Goal: Task Accomplishment & Management: Use online tool/utility

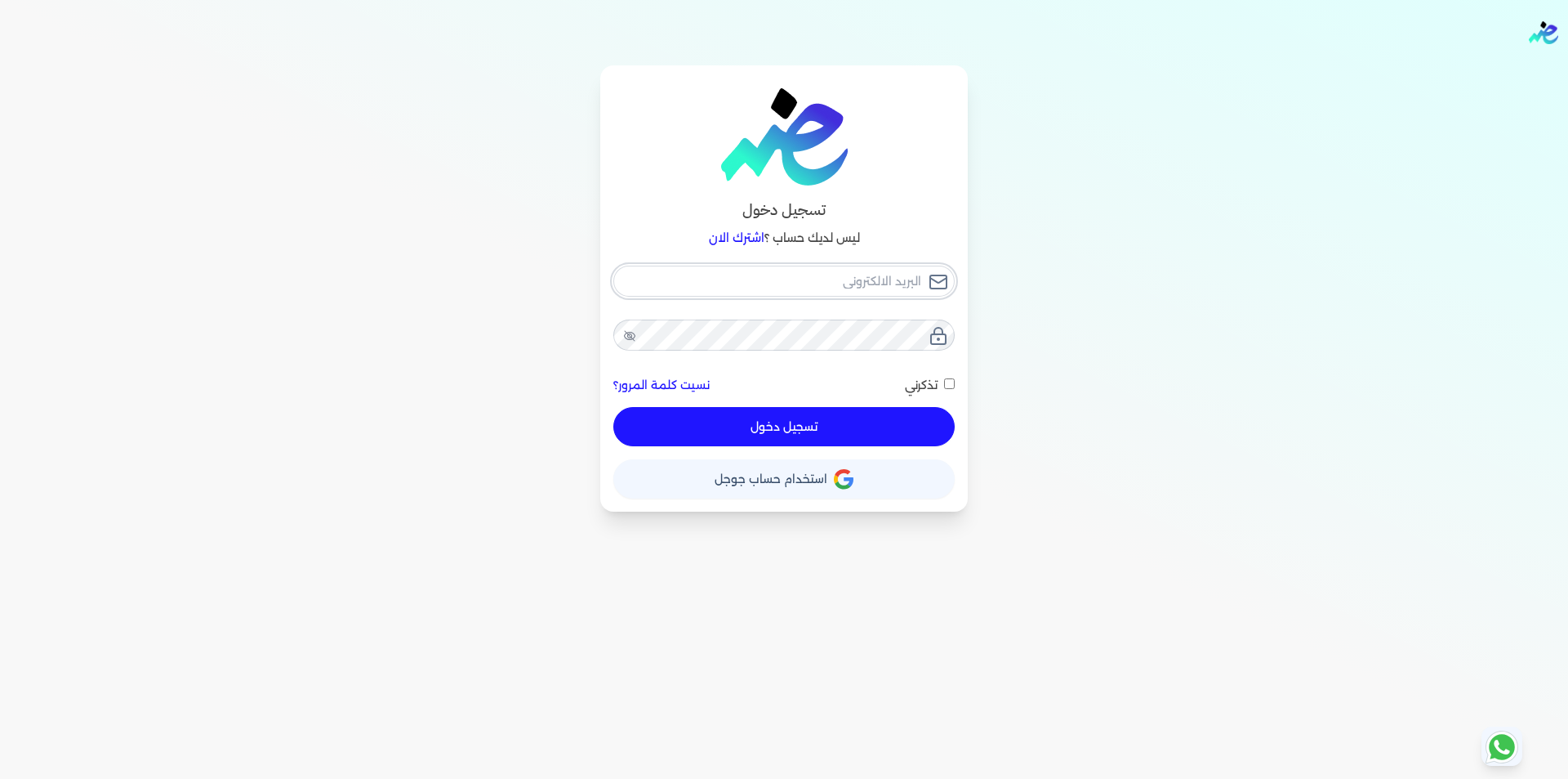
type input "[EMAIL_ADDRESS][DOMAIN_NAME]"
click at [778, 408] on div "[EMAIL_ADDRESS][DOMAIN_NAME] نسيت كلمة المرور؟ تذكرني تسجيل دخول" at bounding box center [784, 356] width 341 height 182
click at [766, 429] on button "تسجيل دخول" at bounding box center [784, 426] width 341 height 39
checkbox input "false"
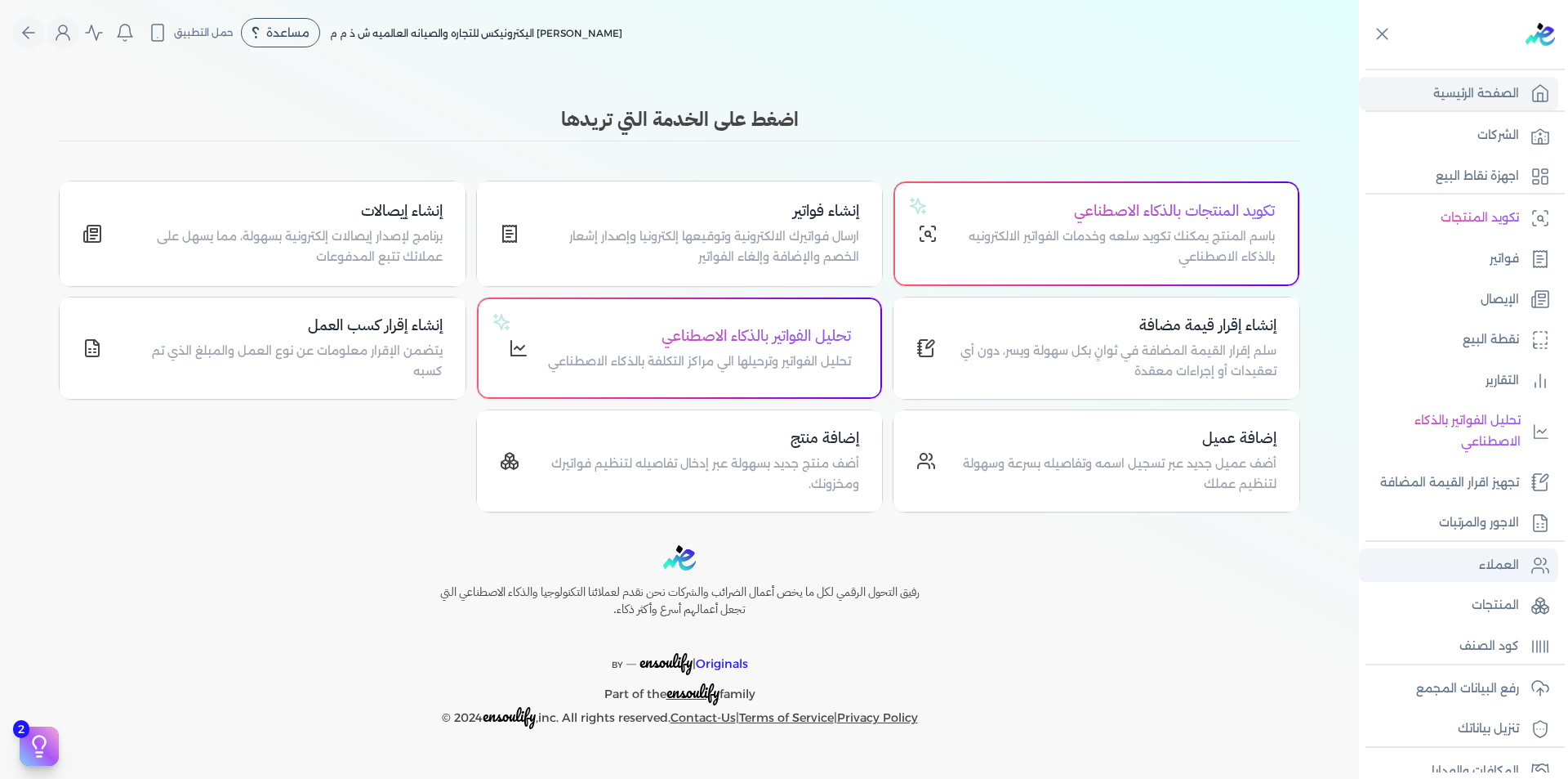
click at [1500, 568] on p "العملاء" at bounding box center [1500, 565] width 40 height 21
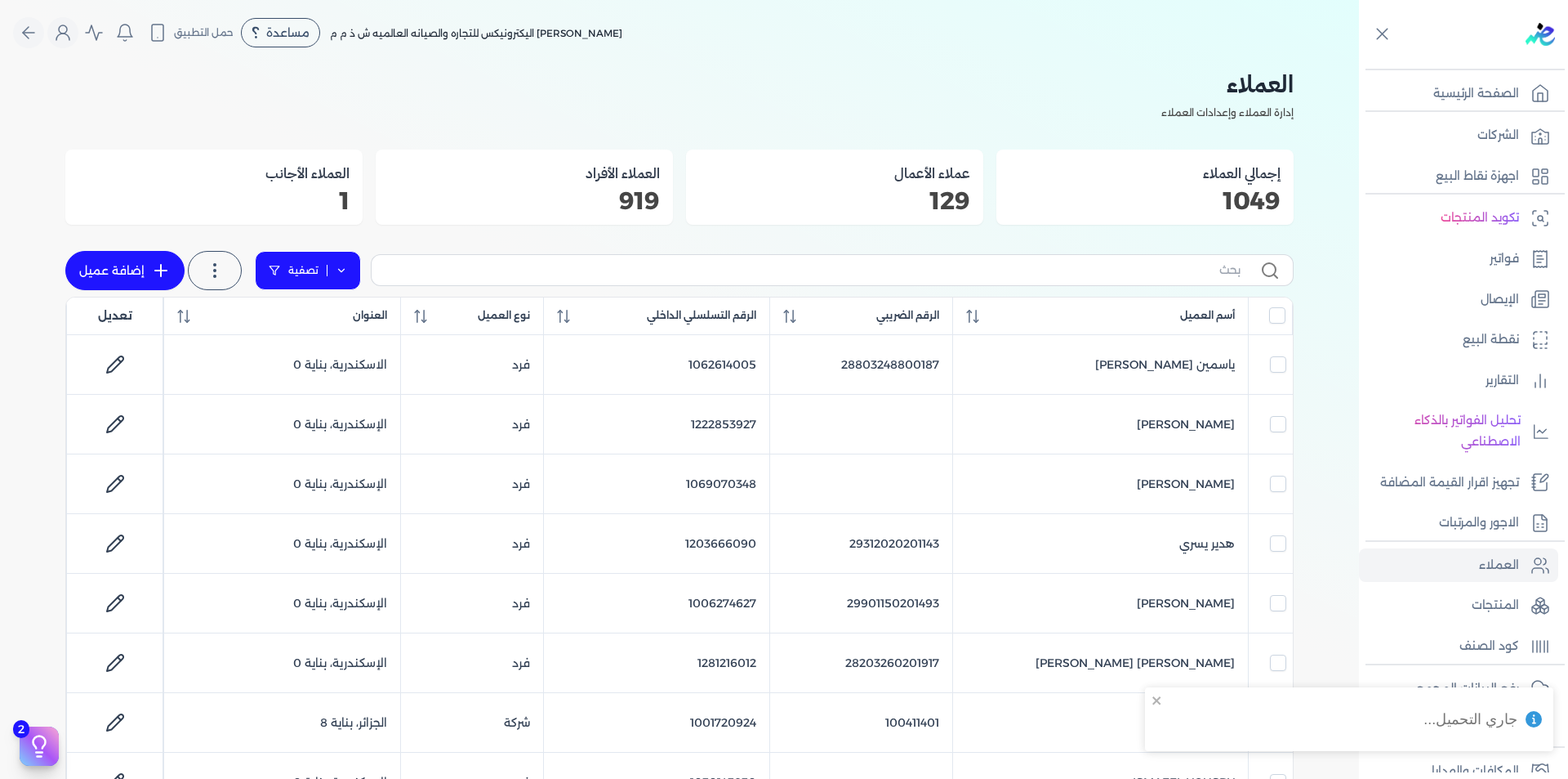
click at [343, 268] on icon at bounding box center [341, 270] width 12 height 12
click at [330, 314] on button "اضافة تصفية" at bounding box center [319, 321] width 99 height 19
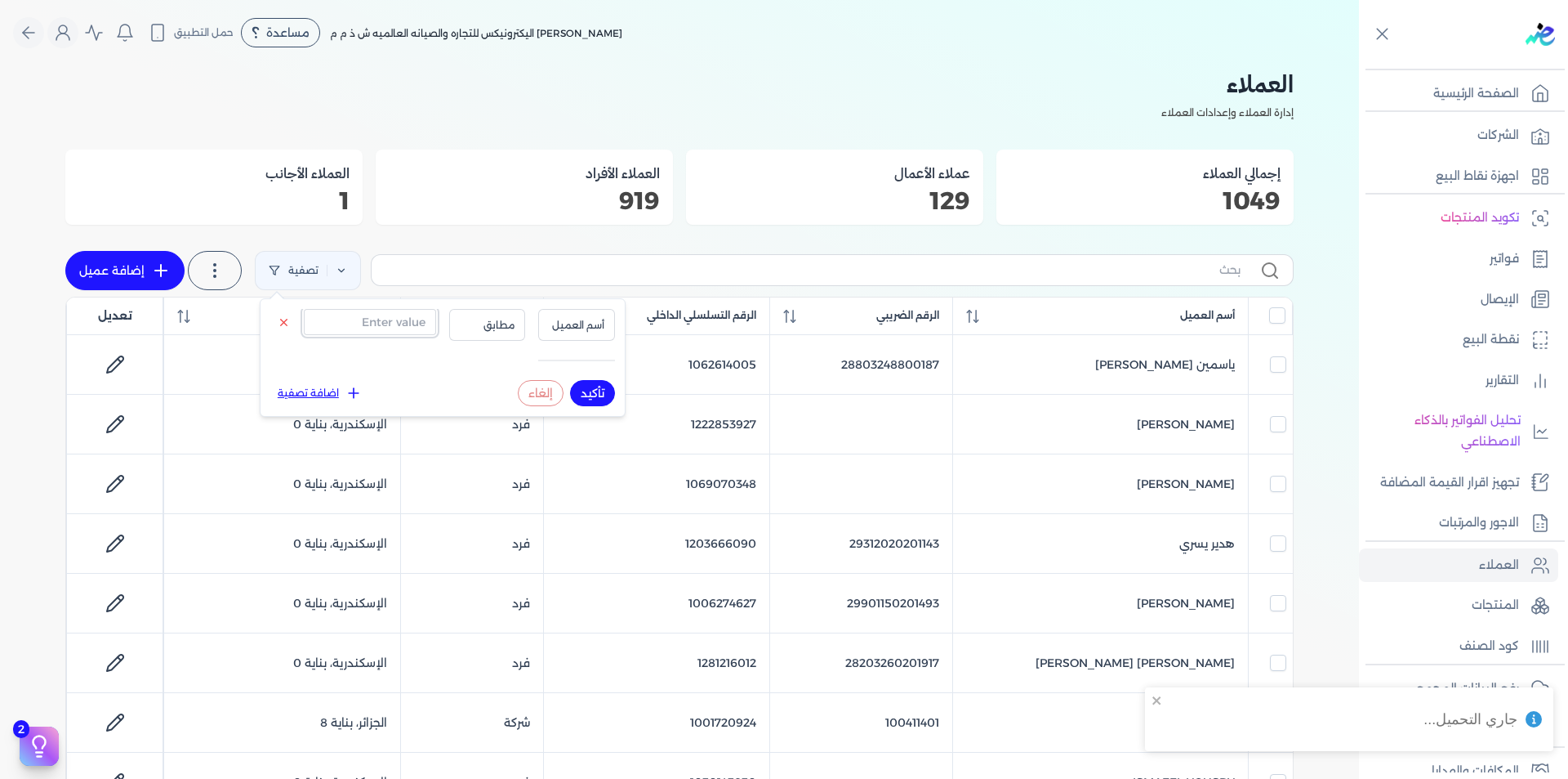
drag, startPoint x: 364, startPoint y: 327, endPoint x: 382, endPoint y: 328, distance: 18.0
click at [364, 327] on input "text" at bounding box center [370, 321] width 132 height 26
paste input "100264794"
type input "100264794"
click at [596, 385] on button "تأكيد" at bounding box center [592, 393] width 45 height 26
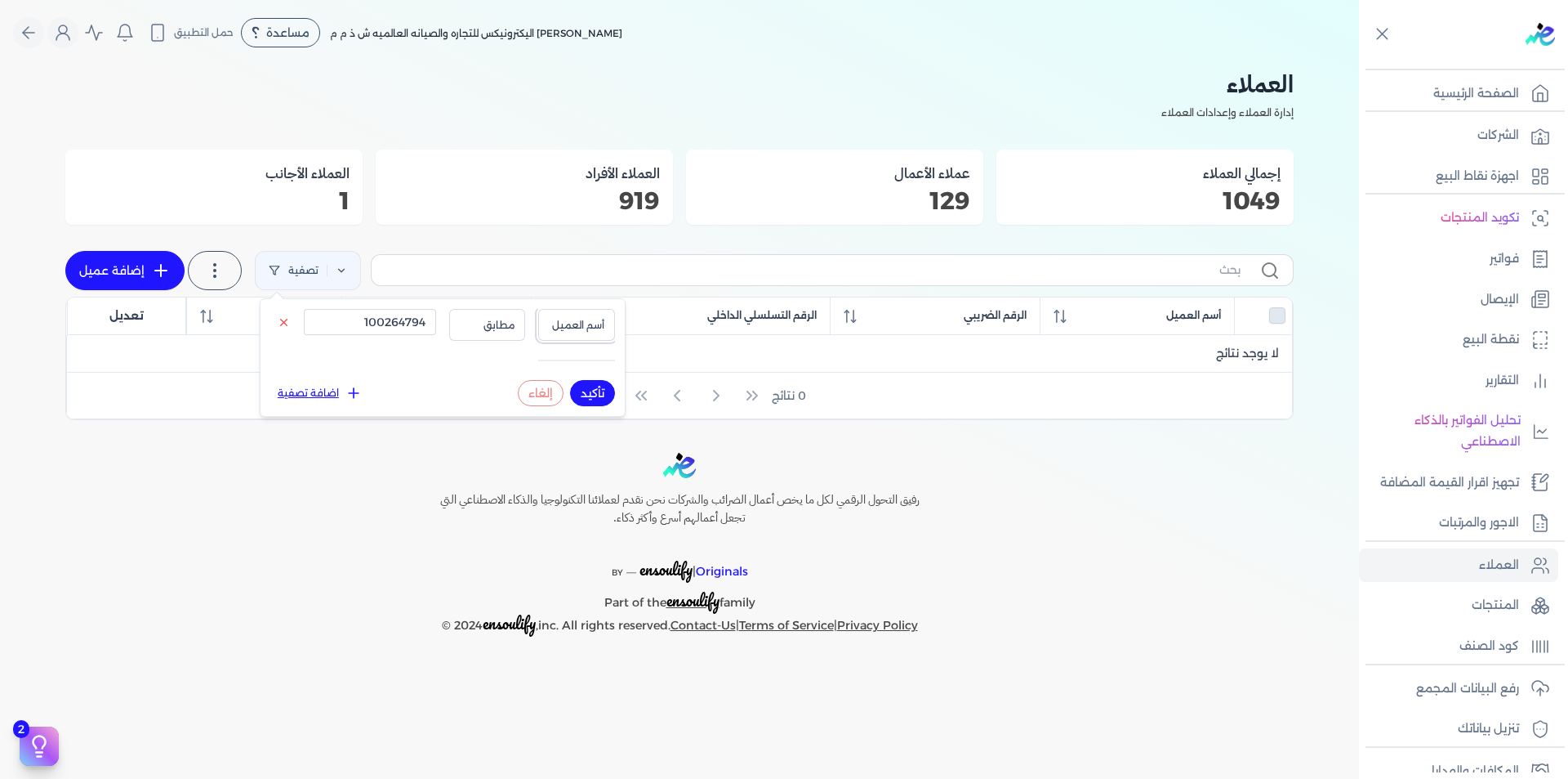
click at [563, 314] on button "أسم العميل" at bounding box center [577, 324] width 77 height 31
click at [583, 385] on li "الرقم التسلسلي الداخلي" at bounding box center [543, 391] width 124 height 15
click at [591, 392] on button "تأكيد" at bounding box center [592, 393] width 45 height 26
checkbox input "false"
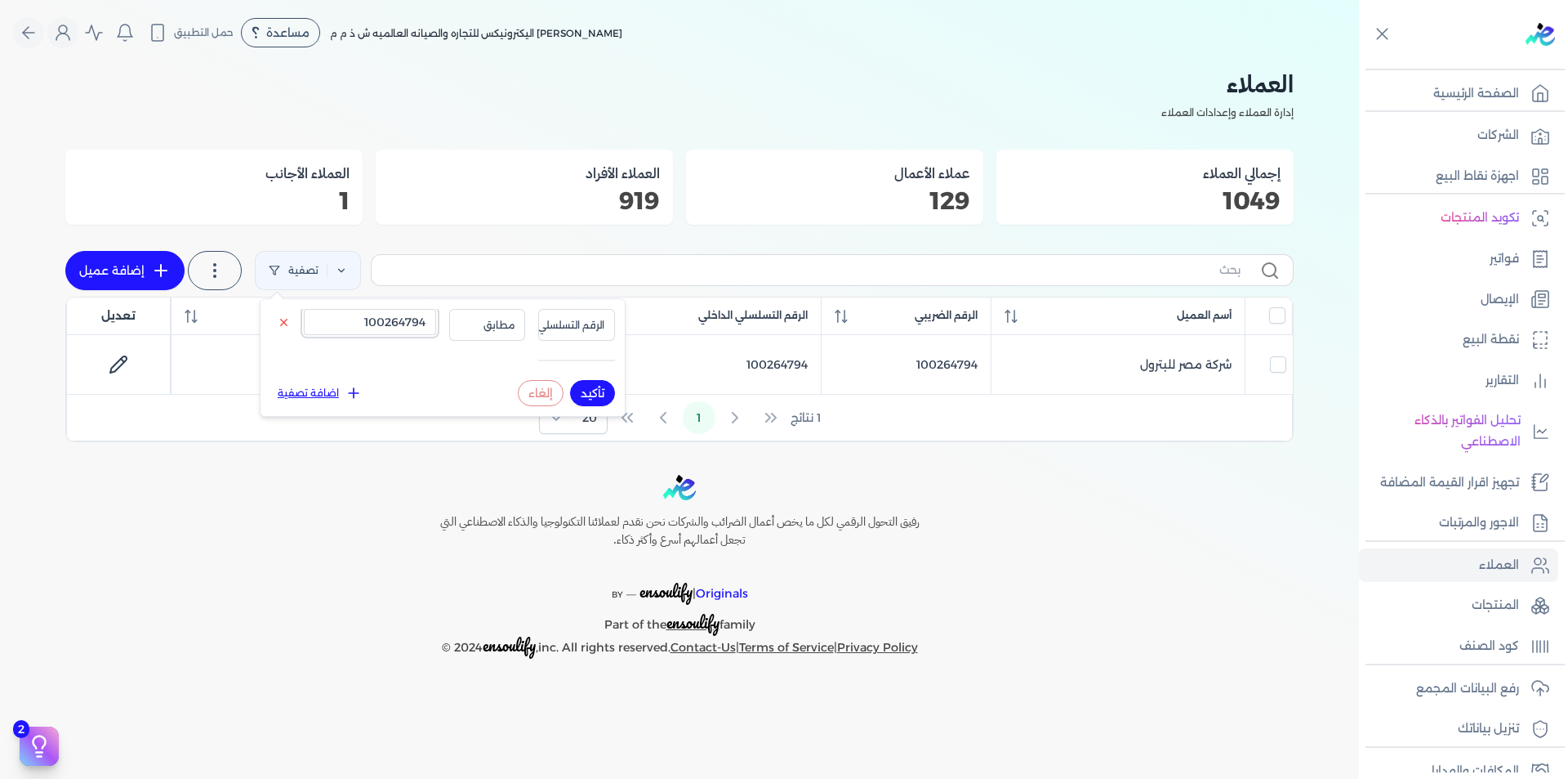
click at [404, 321] on input "100264794" at bounding box center [370, 321] width 132 height 26
paste input "4035639"
click at [591, 386] on button "تأكيد" at bounding box center [592, 393] width 45 height 26
click at [410, 326] on input "1004035639" at bounding box center [370, 321] width 132 height 26
paste input "223321812"
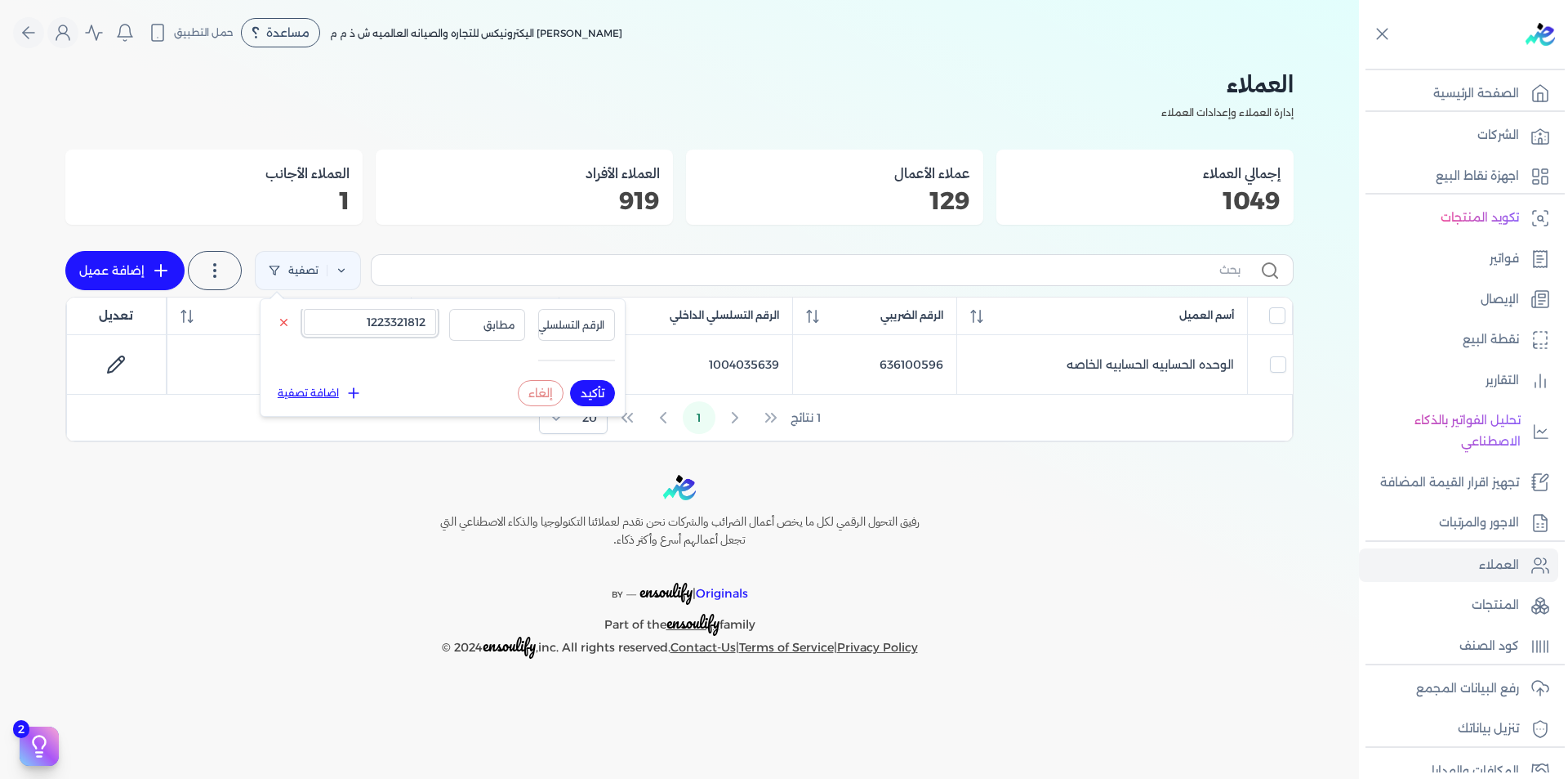
type input "1223321812"
click at [600, 394] on button "تأكيد" at bounding box center [592, 393] width 45 height 26
click at [1474, 681] on p "رفع البيانات المجمع" at bounding box center [1468, 689] width 103 height 21
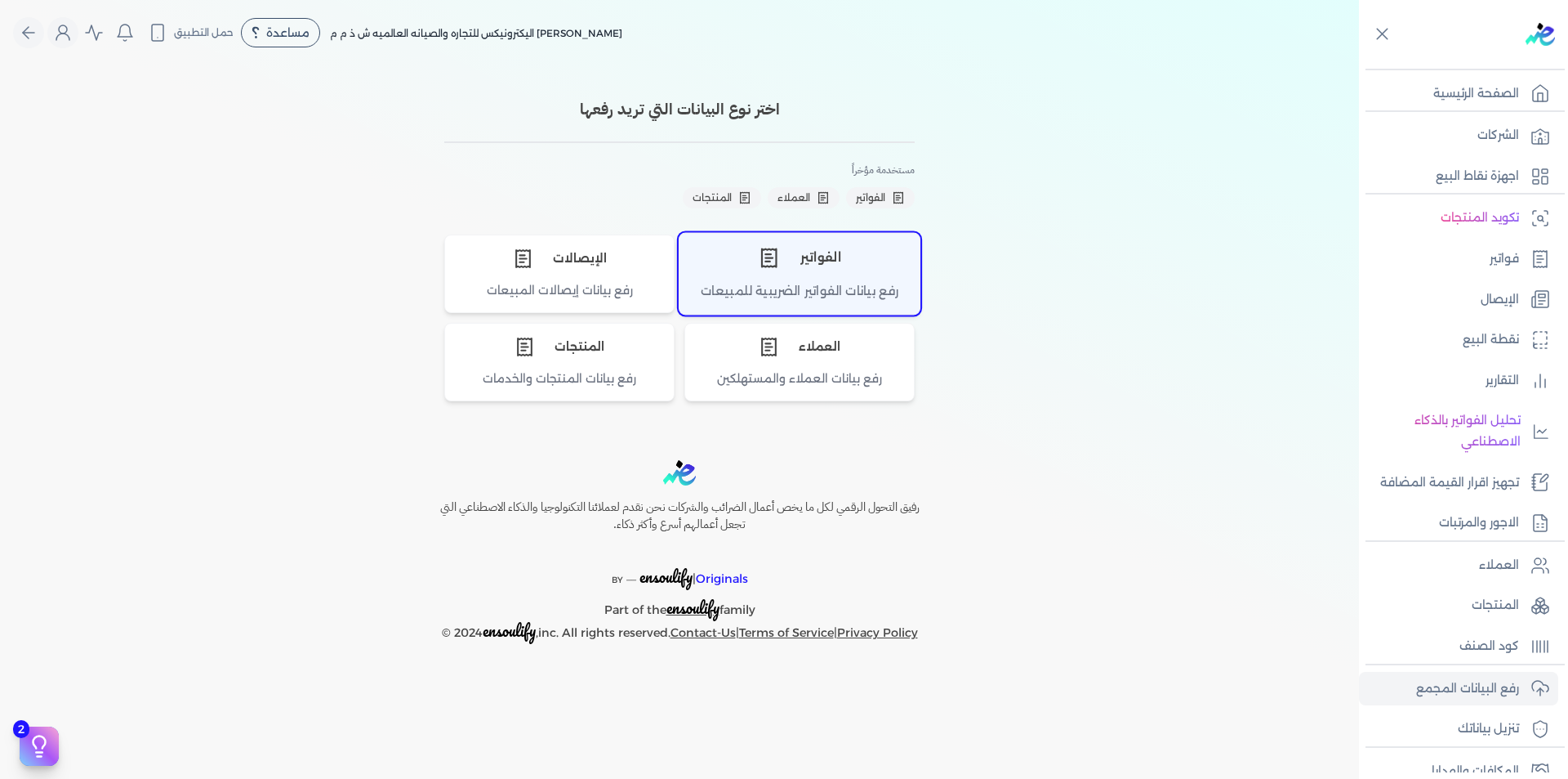
click at [837, 261] on div "الفواتير" at bounding box center [800, 258] width 240 height 49
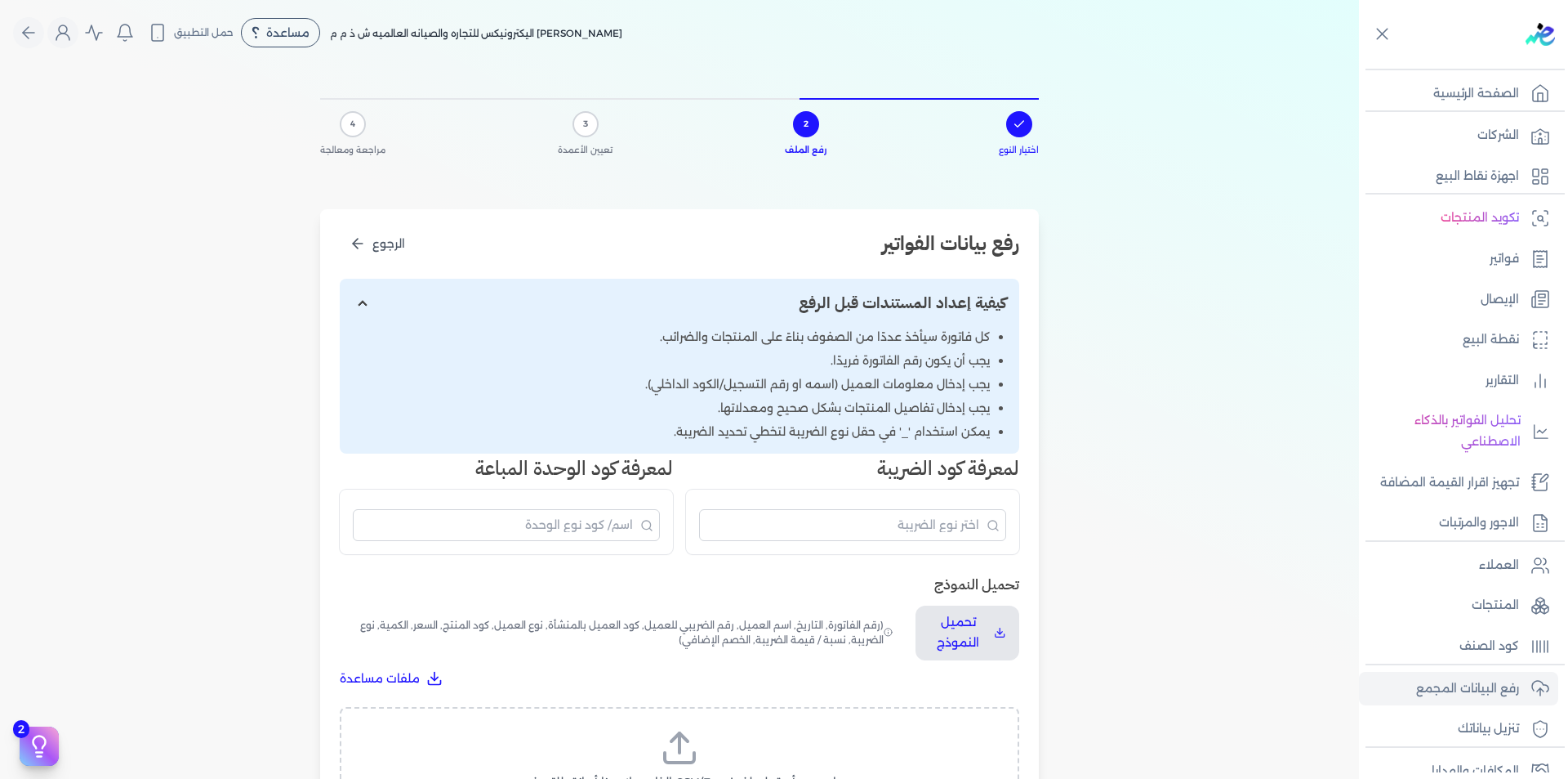
scroll to position [409, 0]
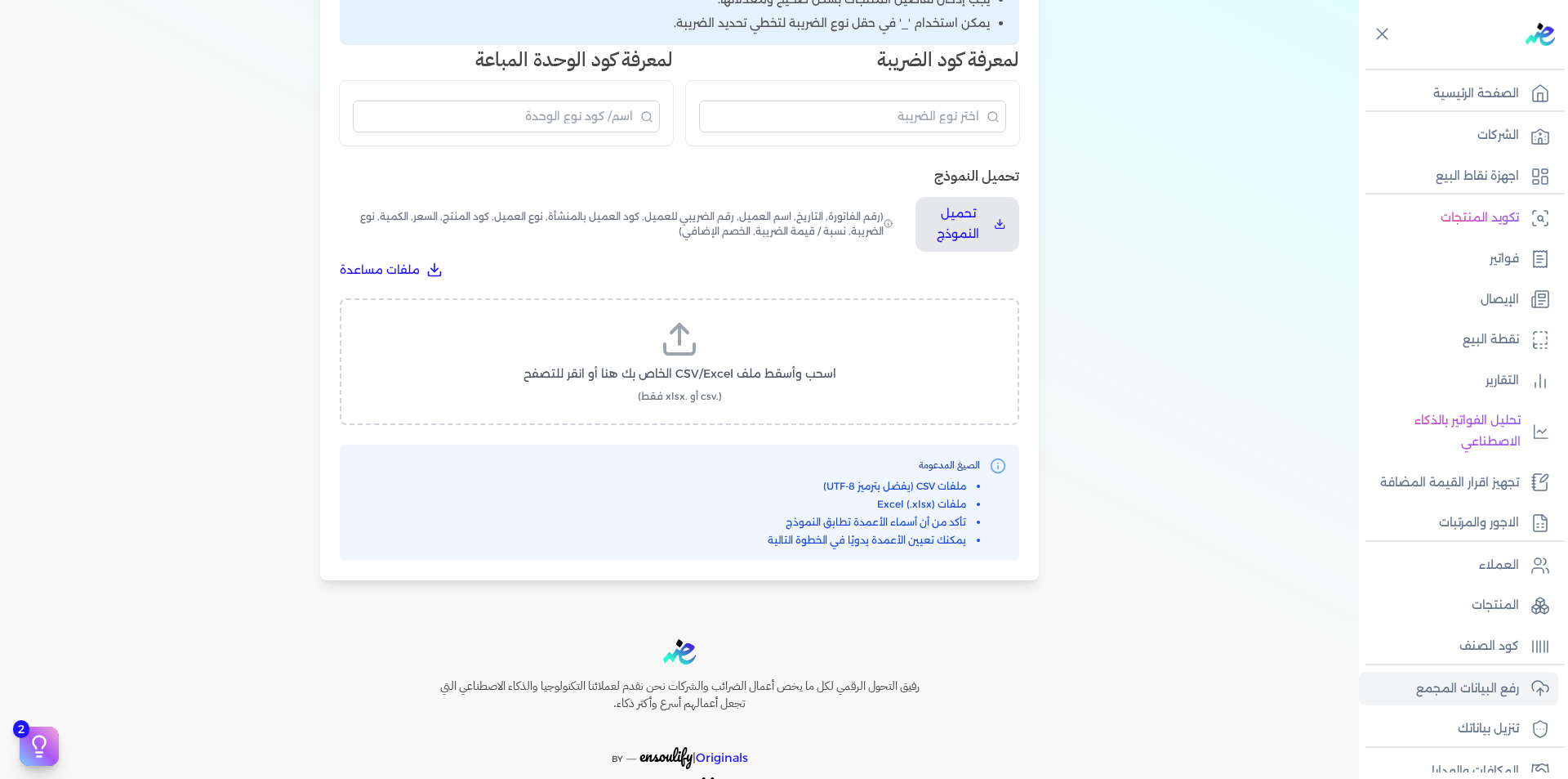
click at [708, 353] on label "اسحب وأسقط ملف CSV/Excel الخاص بك هنا أو انقر للتصفح (.csv أو .xlsx فقط)" at bounding box center [680, 362] width 637 height 84
click at [0, 0] on input "اسحب وأسقط ملف CSV/Excel الخاص بك هنا أو انقر للتصفح (.csv أو .xlsx فقط)" at bounding box center [0, 0] width 0 height 0
click at [751, 388] on span "تحميل الملف" at bounding box center [728, 389] width 68 height 17
select select "رقم الفاتورة"
select select "التاريخ"
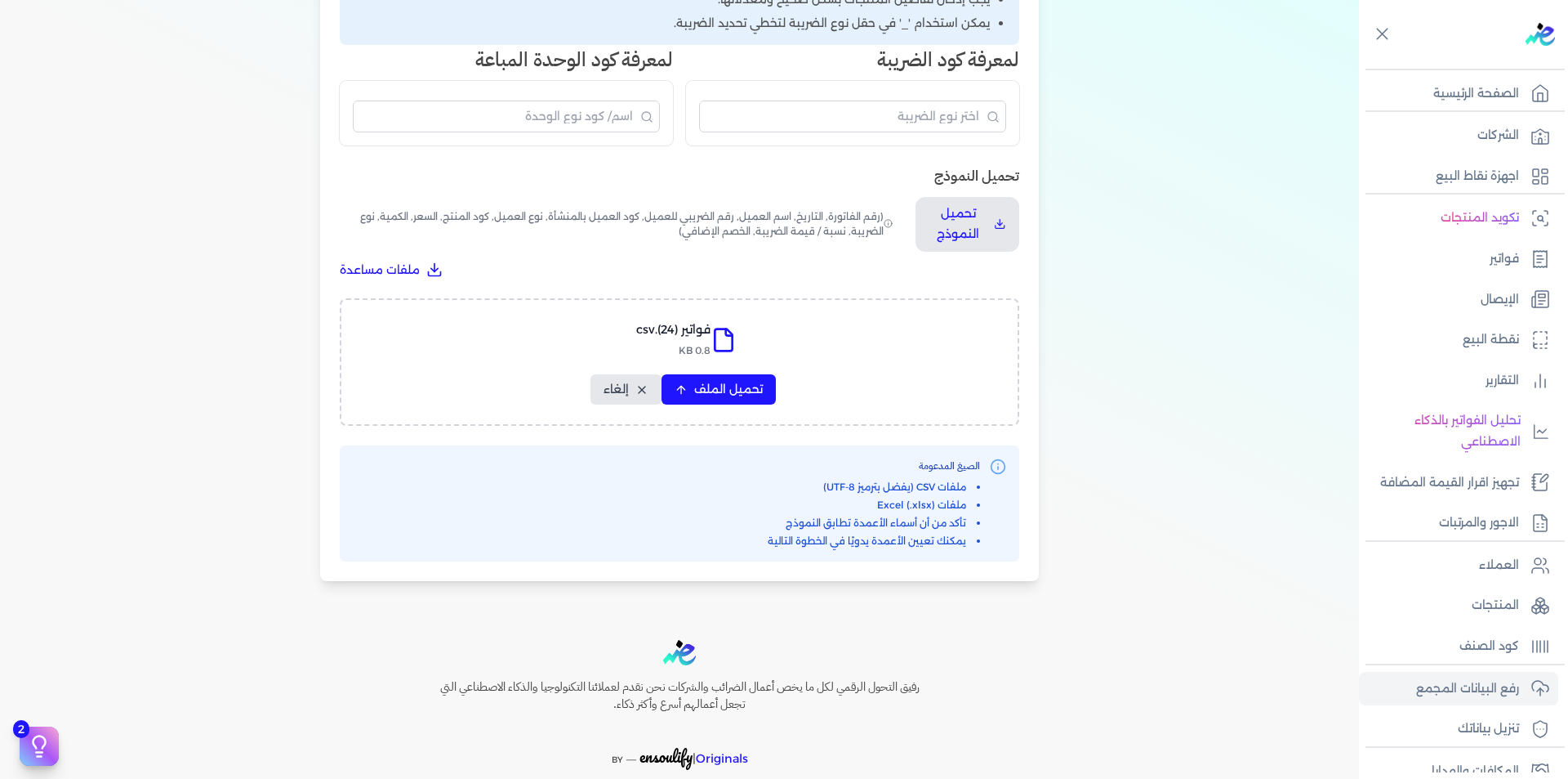
select select "أسم العميل"
select select "الرقم الضريبي"
select select "نوع العميل"
select select "الرقم التسلسلي الداخلي"
select select "وصف البند"
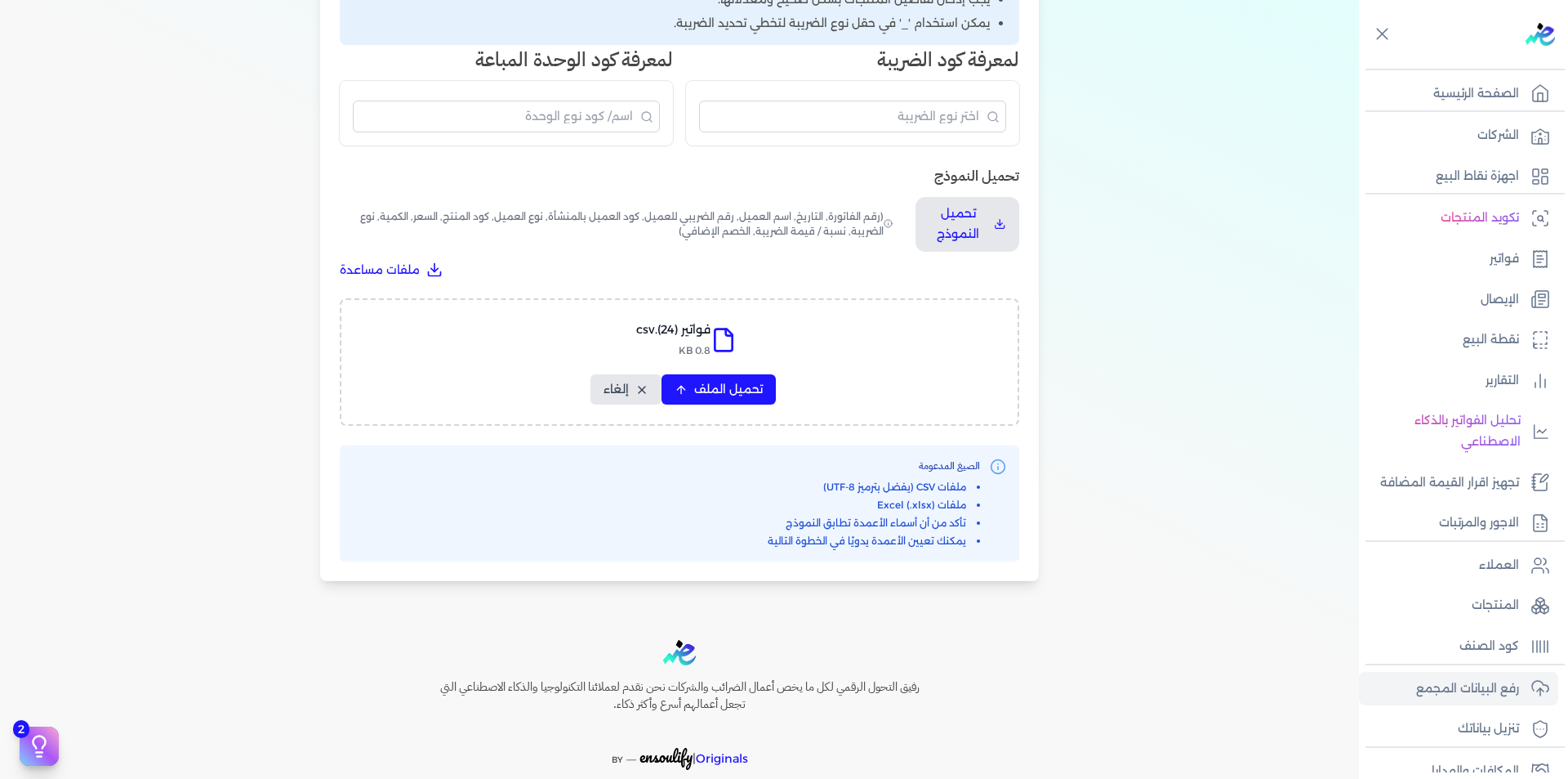
select select "سيريال المنتج"
select select "السعر"
select select "الكمية"
select select "نوع الضريبة"
select select "نسبة / قيمة الضريبة"
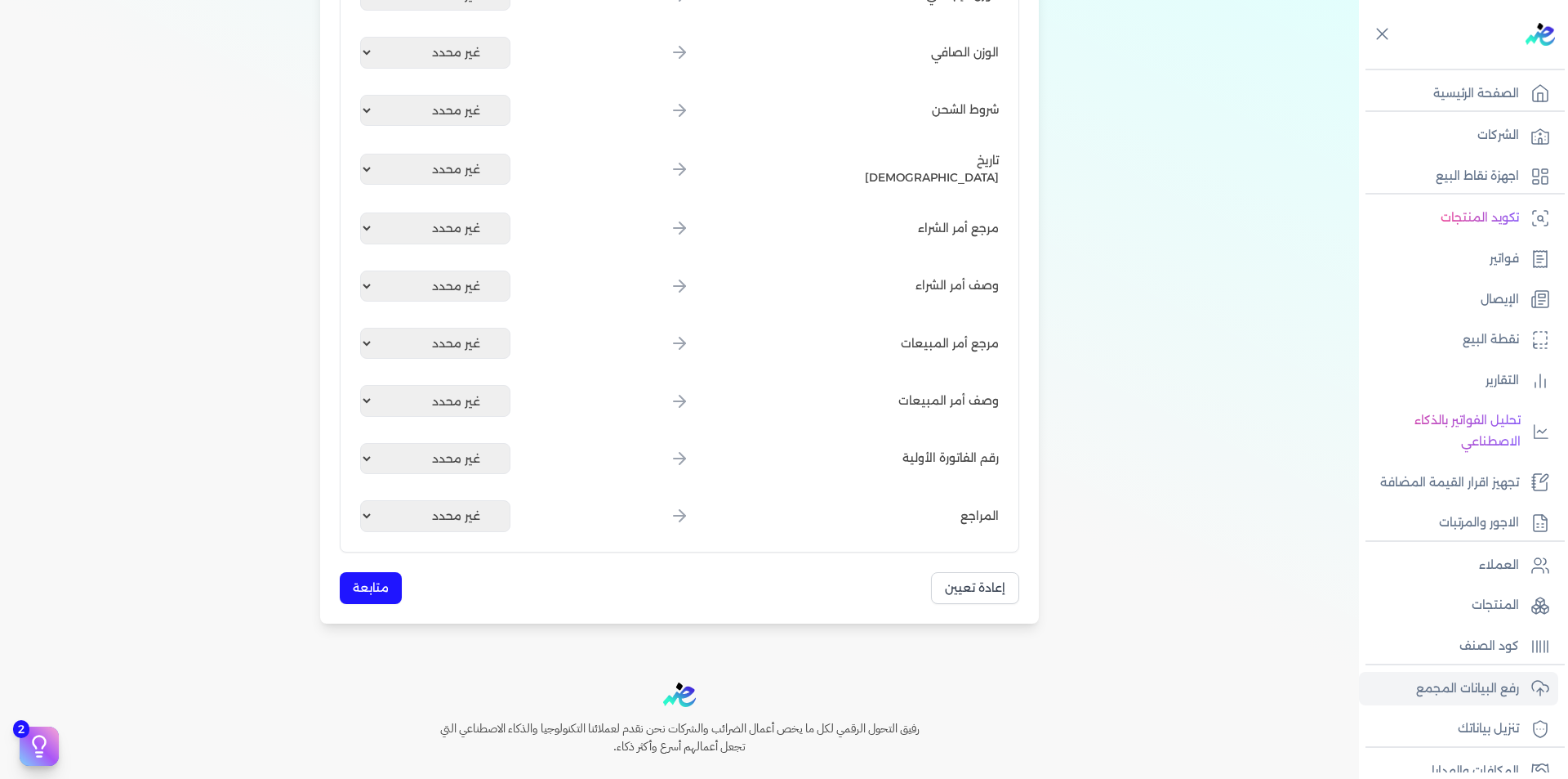
scroll to position [1906, 0]
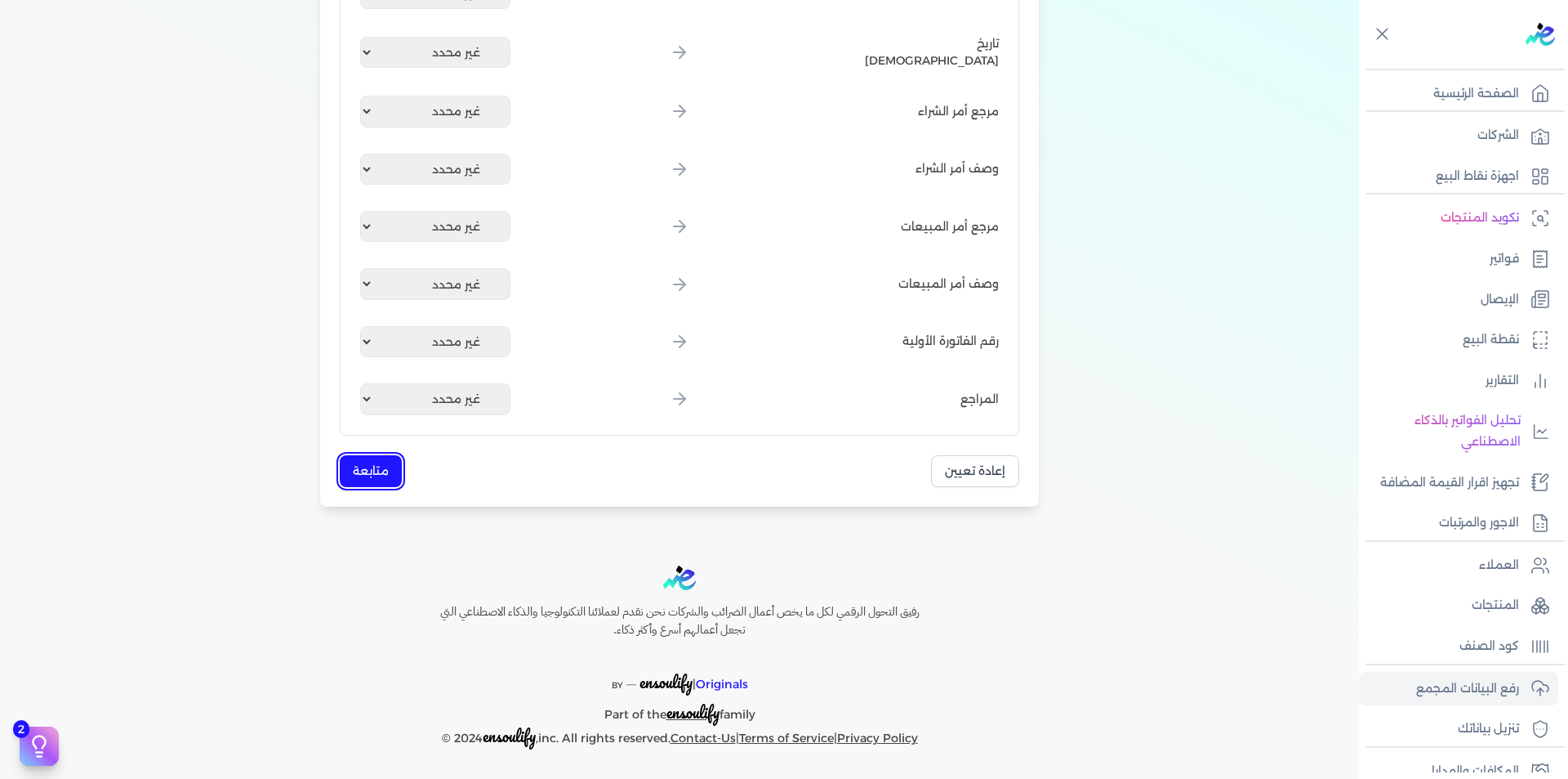
click at [382, 479] on button "متابعة" at bounding box center [371, 471] width 62 height 32
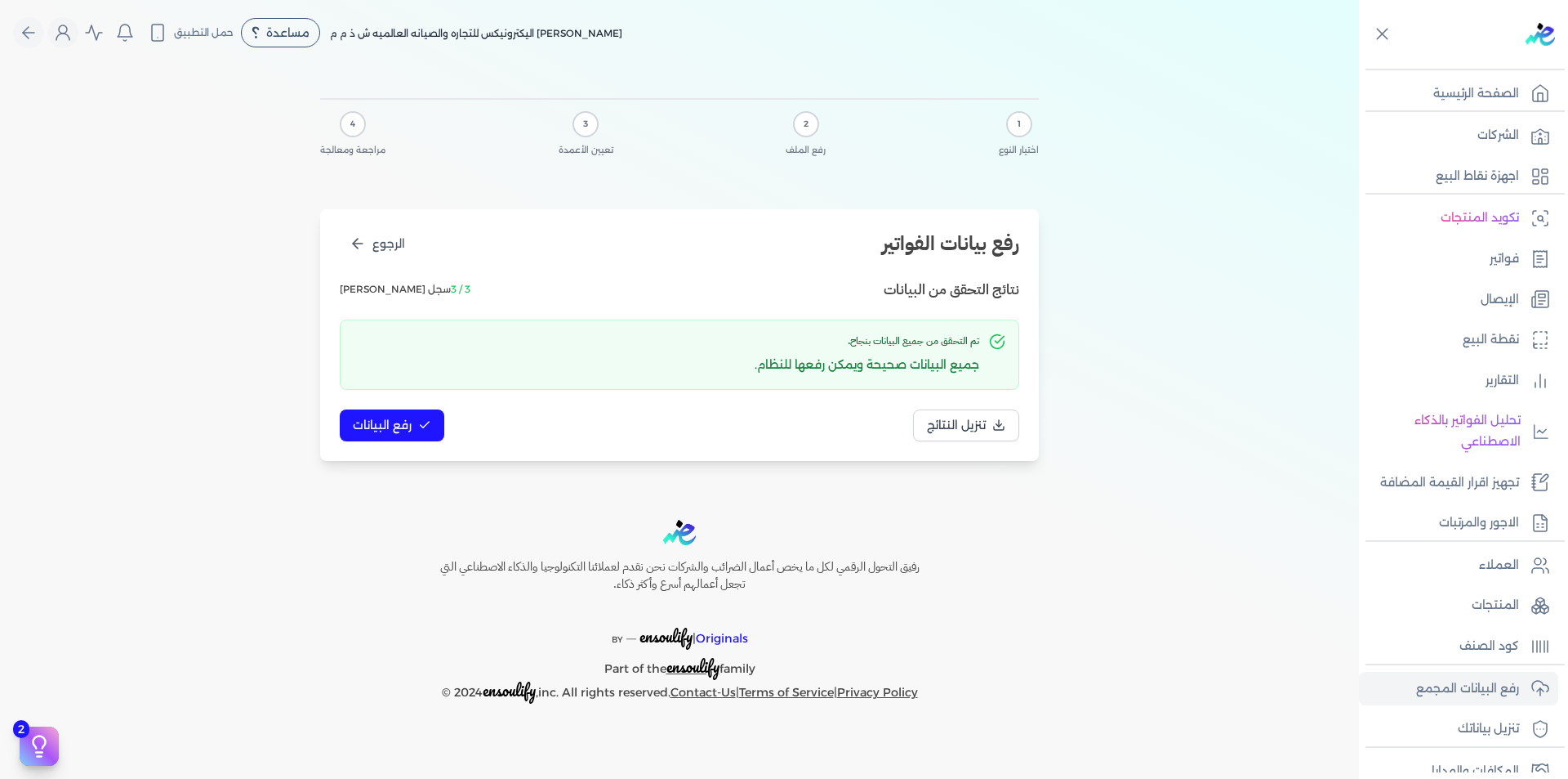
scroll to position [0, 0]
click at [382, 476] on div "1 اختيار النوع 2 رفع الملف 3 تعيين الأعمدة 4 مراجعة ومعالجة رفع بيانات الفواتير…" at bounding box center [680, 277] width 732 height 422
click at [407, 425] on span "رفع البيانات" at bounding box center [382, 425] width 58 height 17
